Goal: Transaction & Acquisition: Purchase product/service

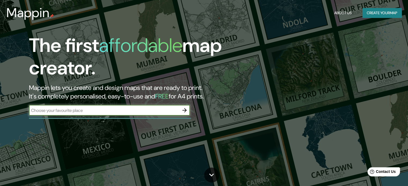
click at [138, 109] on input "text" at bounding box center [104, 111] width 150 height 6
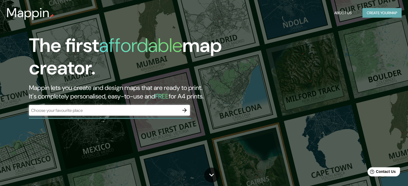
click at [368, 16] on button "Create your map" at bounding box center [381, 13] width 39 height 10
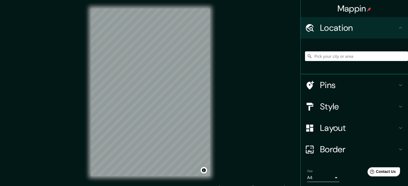
click at [219, 145] on div "Mappin Location Pins Style Layout Border Choose a border. Hint : you can make l…" at bounding box center [204, 97] width 408 height 194
click at [301, 38] on div "Mappin Location Pins Style Layout Border Choose a border. Hint : you can make l…" at bounding box center [204, 97] width 408 height 194
click at [73, 98] on div "Mappin Location Pins Style Layout Border Choose a border. Hint : you can make l…" at bounding box center [204, 97] width 408 height 194
click at [332, 54] on input "Pick your city or area" at bounding box center [356, 57] width 103 height 10
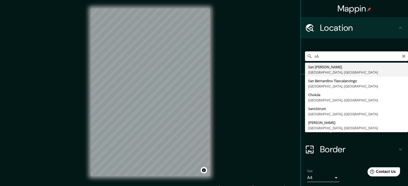
type input "s"
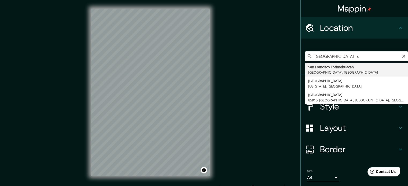
type input "San Francisco Totimehuacan, [GEOGRAPHIC_DATA], [GEOGRAPHIC_DATA], [GEOGRAPHIC_D…"
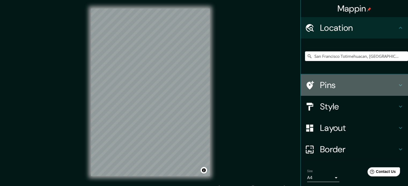
click at [332, 85] on h4 "Pins" at bounding box center [358, 85] width 77 height 11
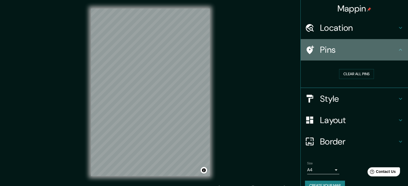
click at [327, 51] on h4 "Pins" at bounding box center [358, 50] width 77 height 11
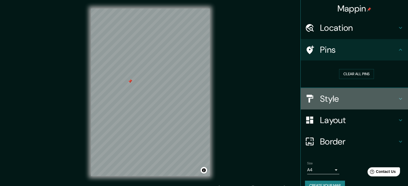
click at [333, 99] on h4 "Style" at bounding box center [358, 99] width 77 height 11
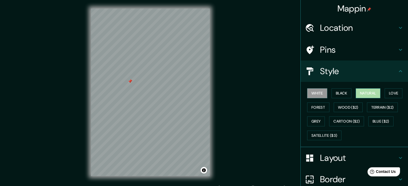
click at [365, 91] on button "Natural" at bounding box center [368, 94] width 25 height 10
click at [341, 93] on button "Black" at bounding box center [342, 94] width 20 height 10
click at [359, 97] on button "Natural" at bounding box center [368, 94] width 25 height 10
click at [391, 97] on button "Love" at bounding box center [394, 94] width 18 height 10
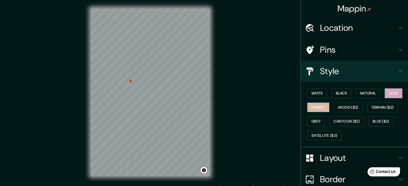
click at [318, 104] on button "Forest" at bounding box center [318, 108] width 22 height 10
click at [341, 108] on button "Wood ($2)" at bounding box center [348, 108] width 29 height 10
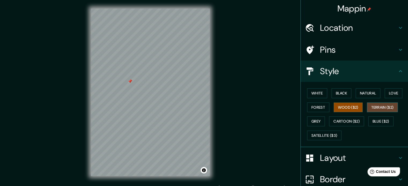
click at [375, 108] on button "Terrain ($2)" at bounding box center [382, 108] width 31 height 10
click at [312, 106] on button "Forest" at bounding box center [318, 108] width 22 height 10
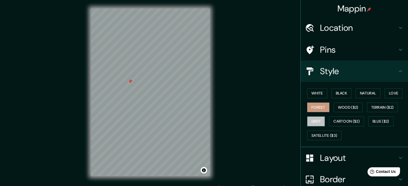
click at [311, 121] on button "Grey" at bounding box center [316, 122] width 18 height 10
click at [362, 90] on button "Natural" at bounding box center [368, 94] width 25 height 10
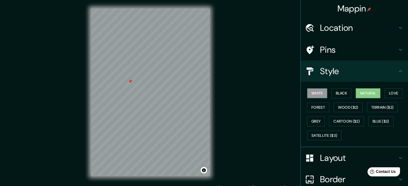
click at [314, 91] on button "White" at bounding box center [317, 94] width 20 height 10
click at [385, 96] on button "Love" at bounding box center [394, 94] width 18 height 10
click at [367, 96] on button "Natural" at bounding box center [368, 94] width 25 height 10
click at [310, 92] on button "White" at bounding box center [317, 94] width 20 height 10
click at [368, 96] on button "Natural" at bounding box center [368, 94] width 25 height 10
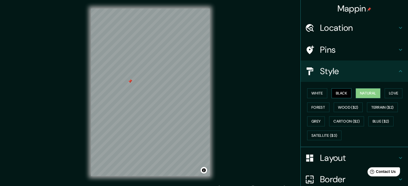
click at [338, 94] on button "Black" at bounding box center [342, 94] width 20 height 10
click at [315, 110] on button "Forest" at bounding box center [318, 108] width 22 height 10
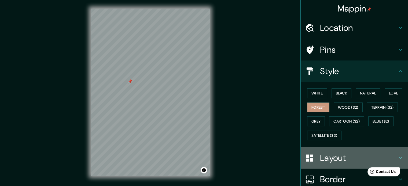
click at [333, 156] on h4 "Layout" at bounding box center [358, 158] width 77 height 11
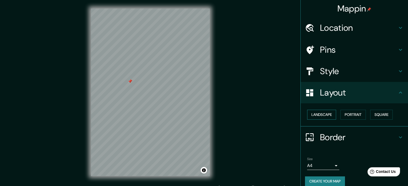
click at [323, 115] on button "Landscape" at bounding box center [321, 115] width 29 height 10
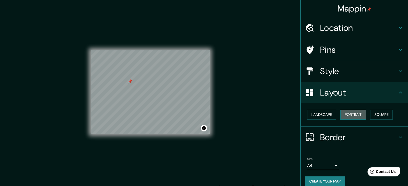
click at [349, 115] on button "Portrait" at bounding box center [352, 115] width 25 height 10
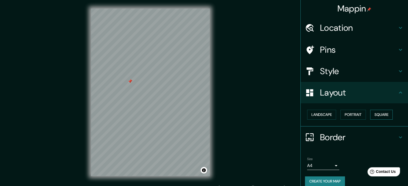
click at [381, 112] on button "Square" at bounding box center [381, 115] width 23 height 10
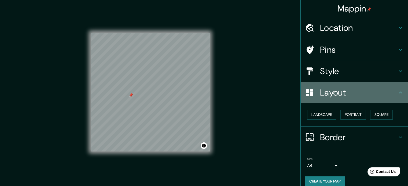
click at [369, 92] on h4 "Layout" at bounding box center [358, 92] width 77 height 11
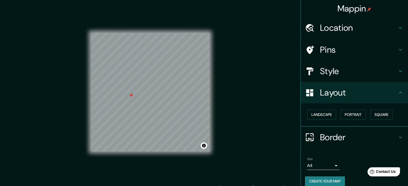
click at [327, 141] on h4 "Border" at bounding box center [358, 137] width 77 height 11
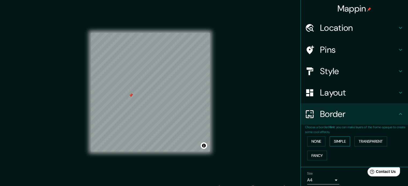
click at [331, 140] on button "Simple" at bounding box center [340, 142] width 20 height 10
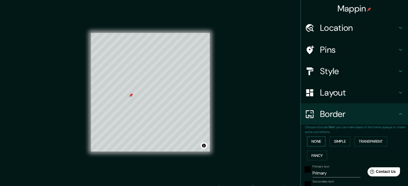
click at [313, 139] on button "None" at bounding box center [316, 142] width 18 height 10
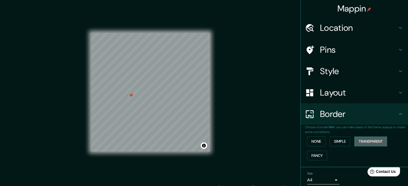
click at [359, 140] on button "Transparent" at bounding box center [370, 142] width 33 height 10
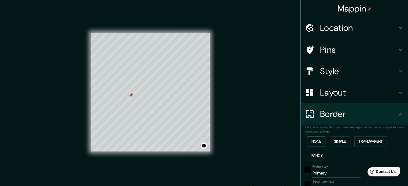
click at [307, 142] on button "None" at bounding box center [316, 142] width 18 height 10
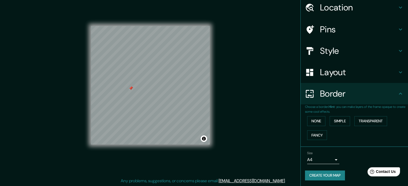
scroll to position [20, 0]
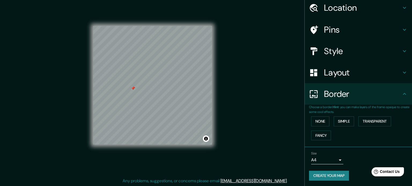
click at [328, 160] on body "Mappin Location [GEOGRAPHIC_DATA] [GEOGRAPHIC_DATA], [GEOGRAPHIC_DATA], [GEOGRA…" at bounding box center [206, 86] width 412 height 186
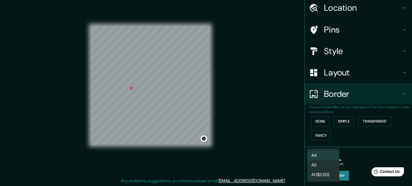
click at [285, 152] on div at bounding box center [206, 93] width 412 height 186
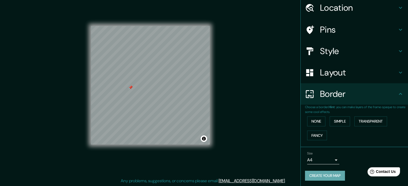
click at [320, 174] on button "Create your map" at bounding box center [325, 176] width 40 height 10
click at [333, 175] on button "Create your map" at bounding box center [325, 176] width 40 height 10
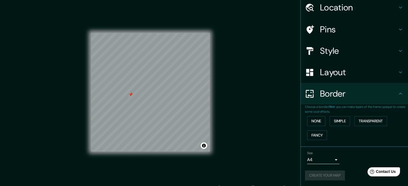
scroll to position [0, 0]
